Goal: Task Accomplishment & Management: Manage account settings

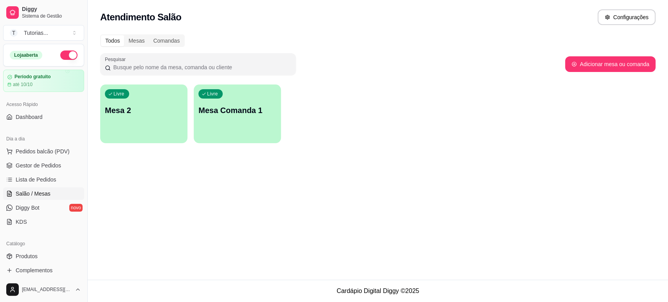
click at [147, 109] on p "Mesa 2" at bounding box center [144, 110] width 78 height 11
click at [151, 92] on div "Livre Mesa 2" at bounding box center [143, 109] width 87 height 49
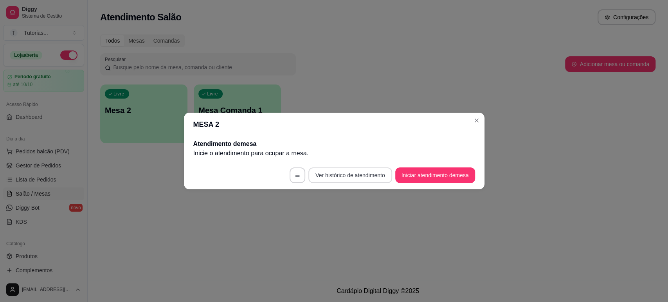
click at [295, 175] on icon "button" at bounding box center [297, 175] width 5 height 5
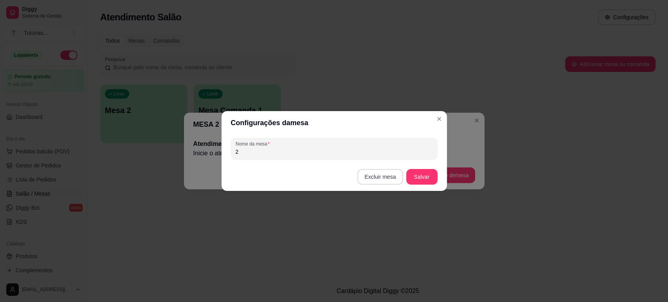
click at [387, 179] on button "Excluir mesa" at bounding box center [380, 177] width 45 height 16
click at [385, 228] on button "Confirmar" at bounding box center [382, 226] width 29 height 12
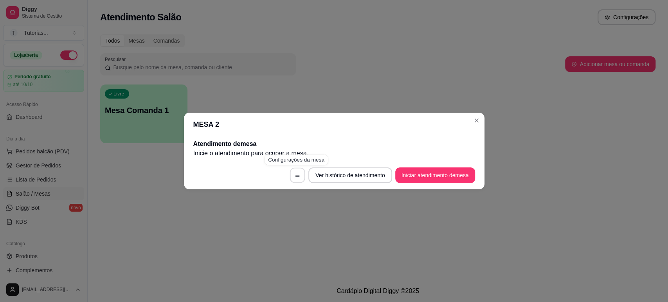
click at [299, 172] on button "button" at bounding box center [297, 175] width 15 height 15
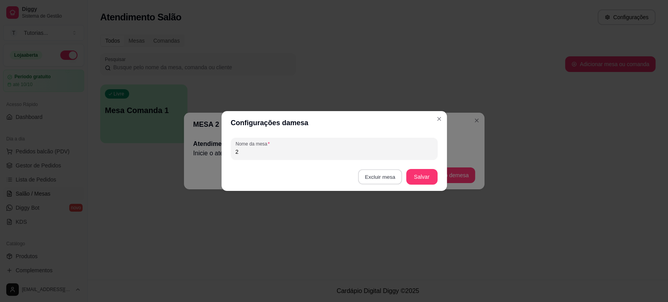
click at [390, 179] on button "Excluir mesa" at bounding box center [380, 177] width 44 height 15
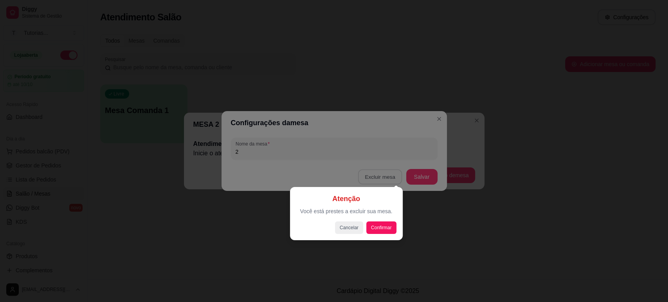
click at [397, 227] on div "Atenção Você está prestes a excluir sua mesa. Cancelar Confirmar" at bounding box center [346, 213] width 113 height 53
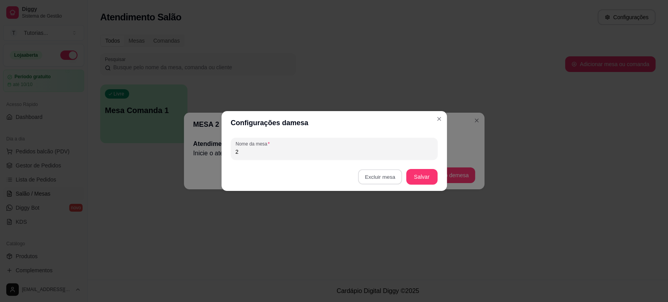
click at [385, 227] on button "Confirmar" at bounding box center [382, 226] width 29 height 12
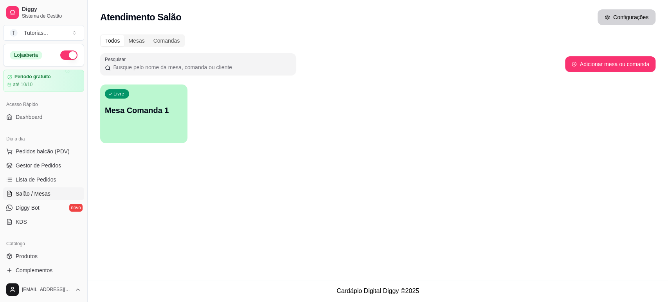
click at [636, 19] on button "Configurações" at bounding box center [627, 17] width 58 height 16
click at [166, 115] on p "Mesa Comanda 1" at bounding box center [144, 110] width 78 height 11
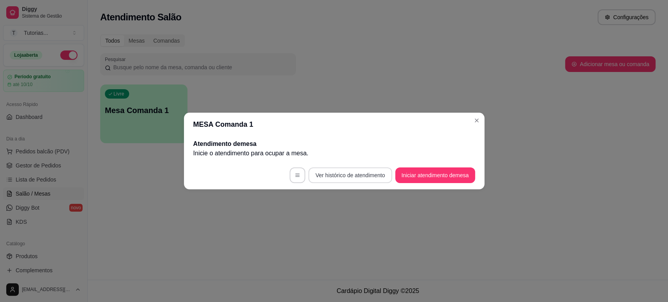
click at [309, 173] on button "Ver histórico de atendimento" at bounding box center [350, 176] width 83 height 16
click at [292, 172] on button "button" at bounding box center [298, 176] width 16 height 16
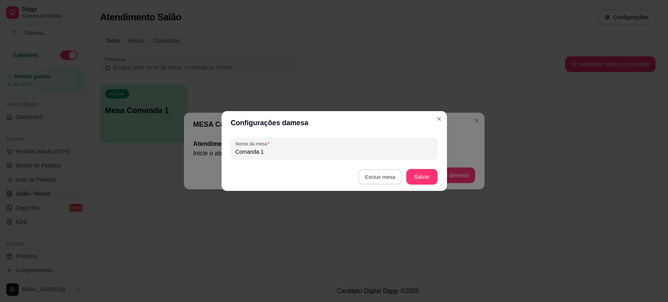
click at [389, 175] on button "Excluir mesa" at bounding box center [380, 177] width 44 height 15
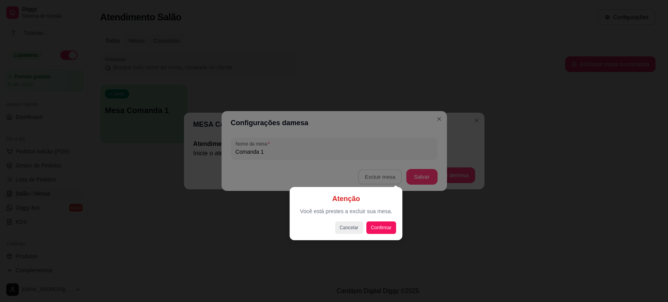
click at [380, 221] on div "Atenção Você está prestes a excluir sua mesa. Cancelar Confirmar" at bounding box center [346, 213] width 100 height 41
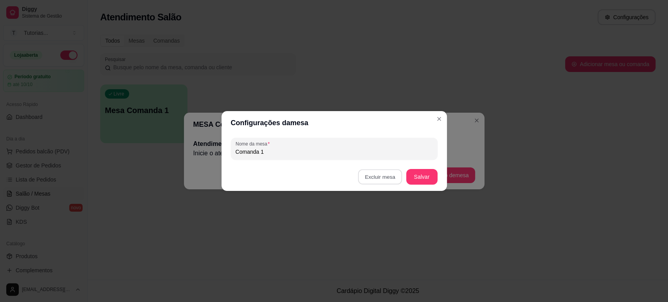
click at [379, 226] on button "Confirmar" at bounding box center [382, 226] width 29 height 12
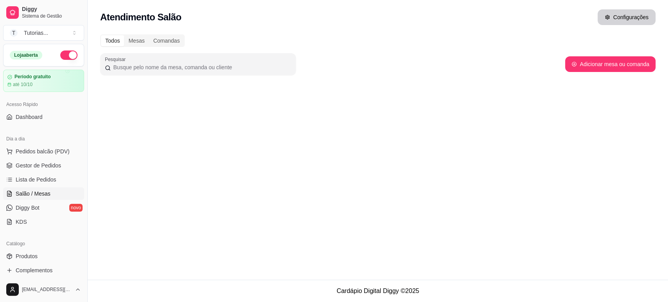
click at [627, 17] on button "Configurações" at bounding box center [627, 17] width 58 height 16
click at [585, 67] on button "Adicionar mesa ou comanda" at bounding box center [610, 64] width 90 height 16
select select "TABLE"
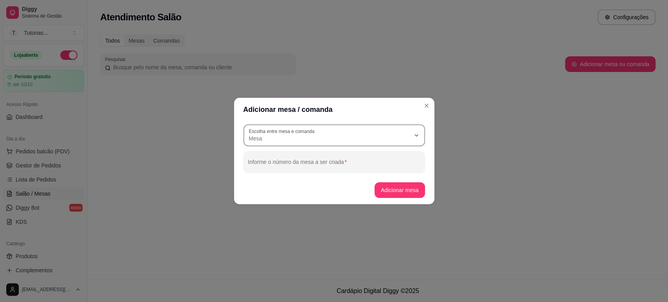
click at [314, 139] on span "Mesa" at bounding box center [329, 139] width 161 height 8
click at [277, 168] on span "Comanda" at bounding box center [330, 169] width 155 height 7
type input "CARD"
select select "CARD"
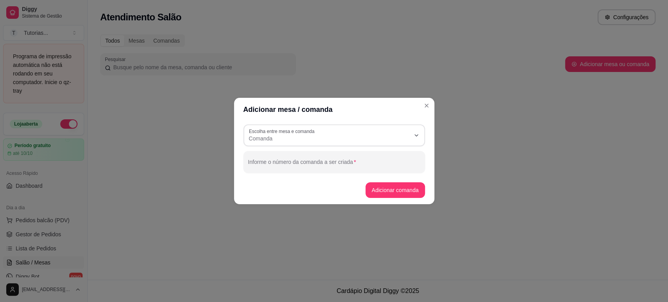
scroll to position [7, 0]
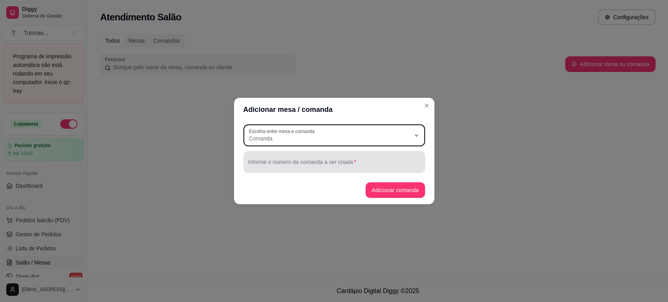
click at [292, 168] on input "Informe o número da comanda a ser criada" at bounding box center [334, 165] width 172 height 8
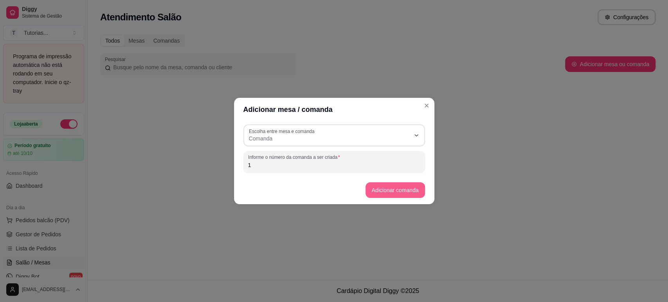
type input "1"
click at [376, 192] on button "Adicionar comanda" at bounding box center [396, 190] width 60 height 16
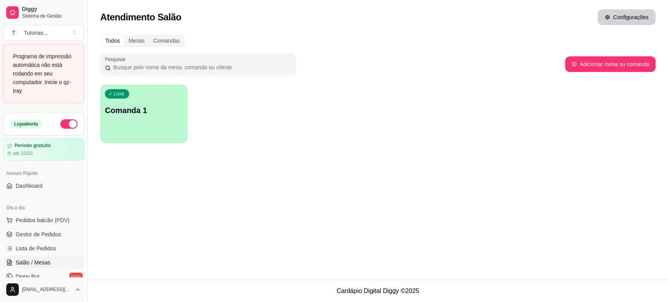
click at [622, 20] on button "Configurações" at bounding box center [627, 17] width 58 height 16
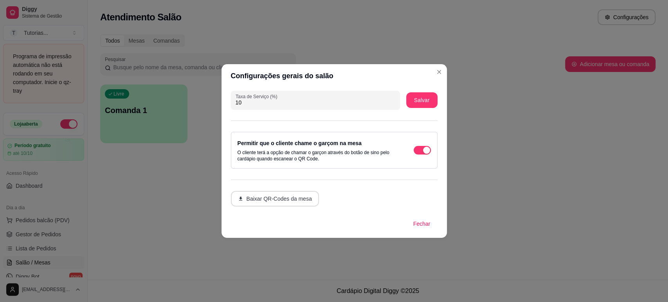
click at [291, 199] on button "Baixar QR-Codes da mesa" at bounding box center [275, 199] width 88 height 16
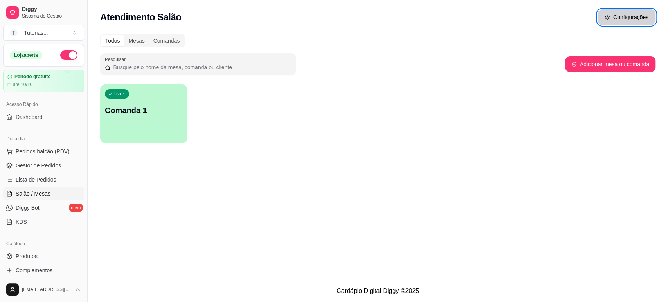
click at [611, 20] on button "Configurações" at bounding box center [627, 17] width 58 height 16
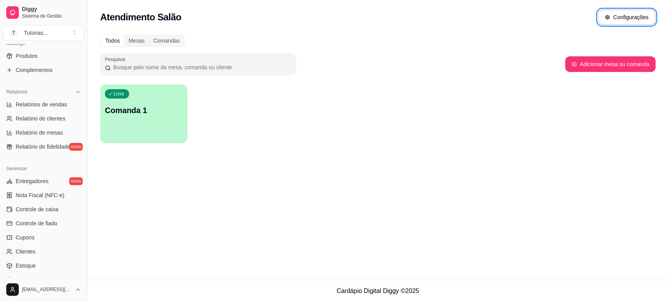
scroll to position [260, 0]
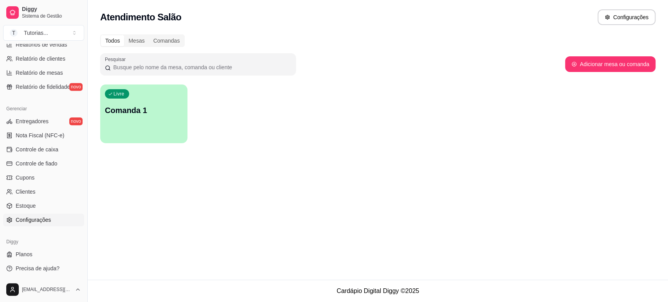
click at [39, 225] on link "Configurações" at bounding box center [43, 220] width 81 height 13
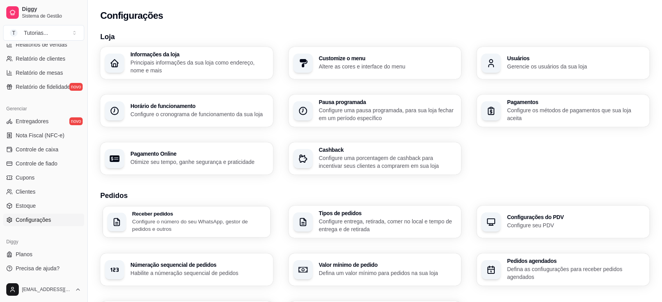
click at [213, 210] on div "Receber pedidos Configure o número do seu WhatsApp, gestor de pedidos e outros" at bounding box center [186, 221] width 167 height 31
